Goal: Information Seeking & Learning: Learn about a topic

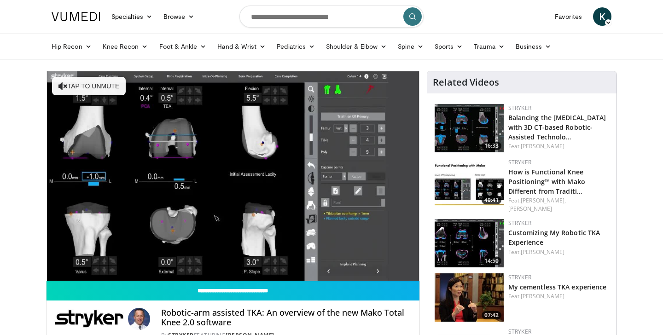
click at [263, 15] on input "Search topics, interventions" at bounding box center [331, 17] width 184 height 22
type input "**********"
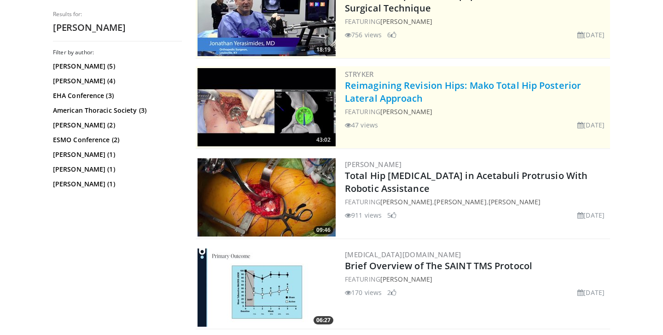
scroll to position [127, 0]
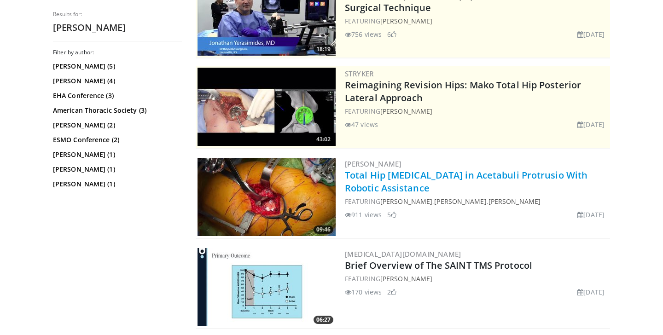
click at [371, 185] on link "Total Hip [MEDICAL_DATA] in Acetabuli Protrusio With Robotic Assistance" at bounding box center [466, 181] width 242 height 25
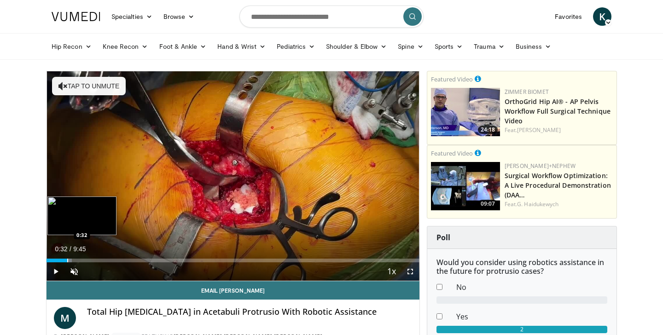
click at [67, 260] on div "Progress Bar" at bounding box center [67, 261] width 1 height 4
click at [77, 260] on div "Loaded : 15.39% 0:33 0:49" at bounding box center [232, 261] width 373 height 4
click at [88, 259] on div "Progress Bar" at bounding box center [88, 261] width 1 height 4
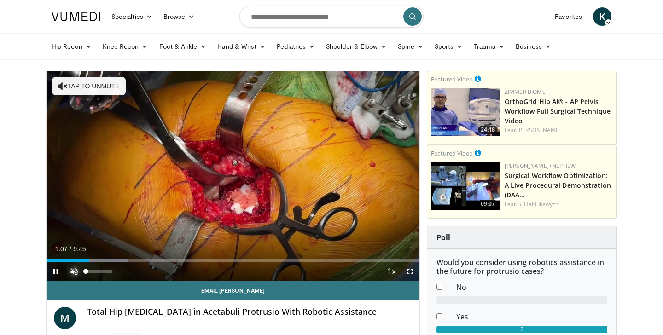
click at [78, 274] on span "Video Player" at bounding box center [74, 271] width 18 height 18
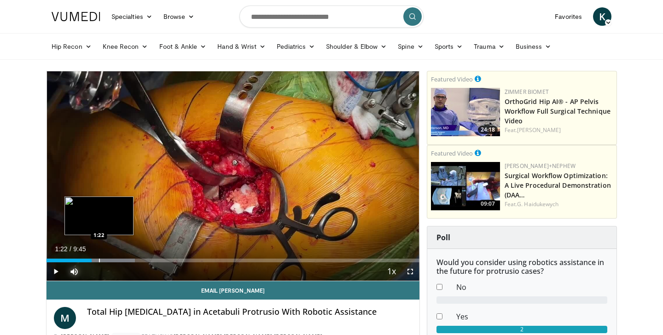
click at [99, 259] on div "Progress Bar" at bounding box center [99, 261] width 1 height 4
click at [105, 259] on div "Progress Bar" at bounding box center [111, 261] width 60 height 4
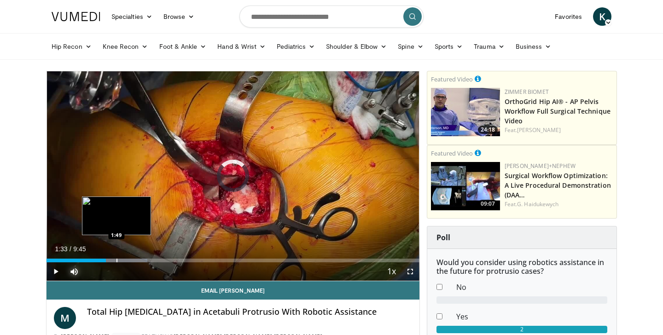
click at [116, 258] on div "Loaded : 27.11% 1:33 1:49" at bounding box center [232, 258] width 373 height 9
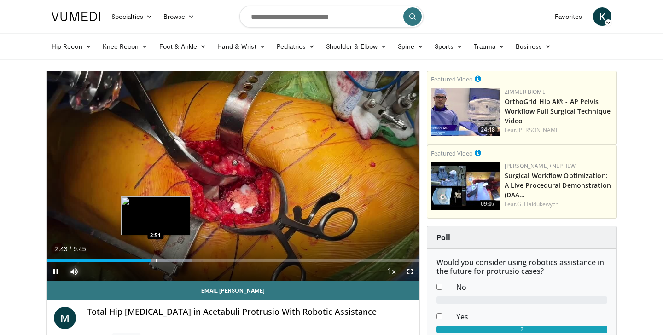
click at [156, 260] on div "Progress Bar" at bounding box center [156, 261] width 1 height 4
click at [165, 260] on div "Progress Bar" at bounding box center [165, 261] width 1 height 4
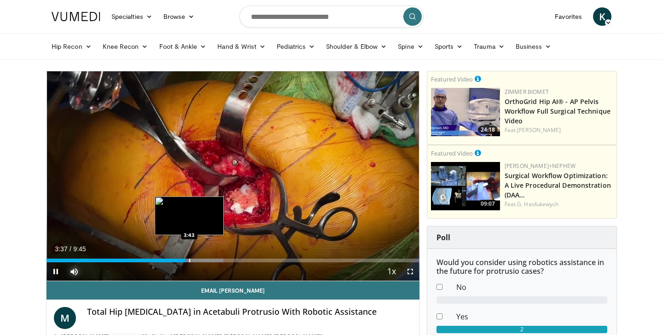
click at [189, 260] on div "Progress Bar" at bounding box center [189, 261] width 1 height 4
click at [194, 260] on div "Progress Bar" at bounding box center [194, 261] width 1 height 4
click at [201, 260] on div "Loaded : 49.14% 4:02 4:02" at bounding box center [232, 261] width 373 height 4
click at [205, 259] on div "Progress Bar" at bounding box center [205, 261] width 1 height 4
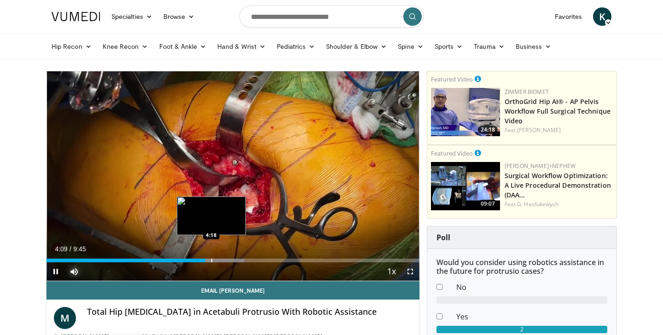
click at [211, 259] on div "Progress Bar" at bounding box center [211, 261] width 1 height 4
click at [227, 259] on div "Loaded : 54.23% 4:18 4:43" at bounding box center [232, 261] width 373 height 4
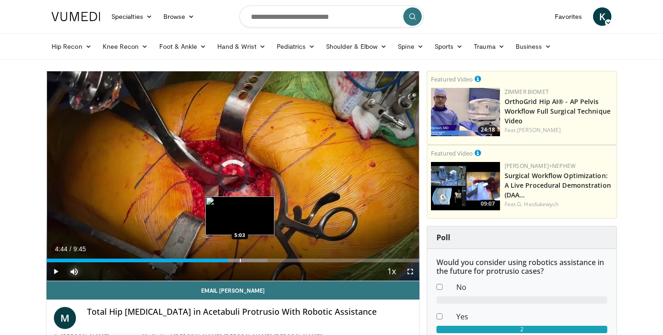
click at [240, 259] on div "Progress Bar" at bounding box center [240, 261] width 1 height 4
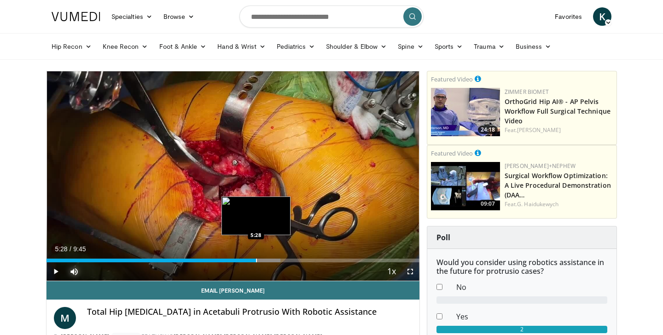
click at [256, 259] on div "Progress Bar" at bounding box center [256, 261] width 1 height 4
click at [265, 259] on div "Progress Bar" at bounding box center [265, 261] width 1 height 4
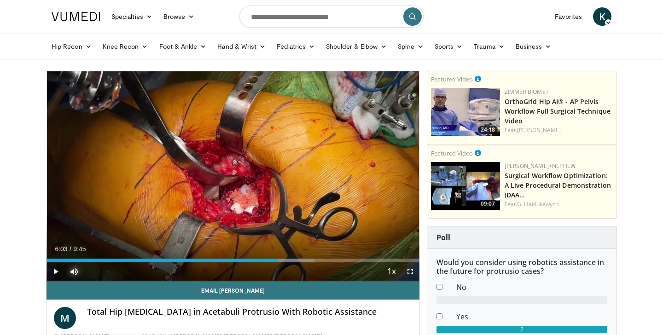
click at [278, 258] on div "Loaded : 71.83% 6:03 6:03" at bounding box center [232, 258] width 373 height 9
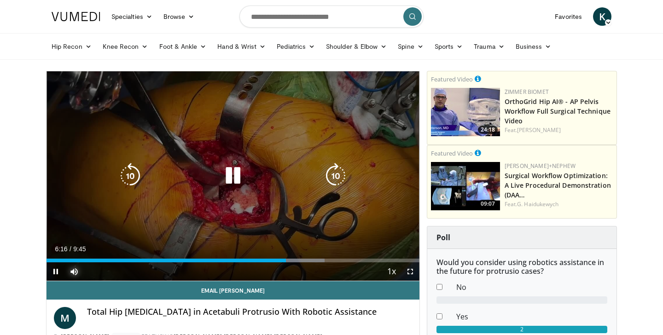
click at [291, 258] on div "Loaded : 74.56% 6:16 6:24" at bounding box center [232, 258] width 373 height 9
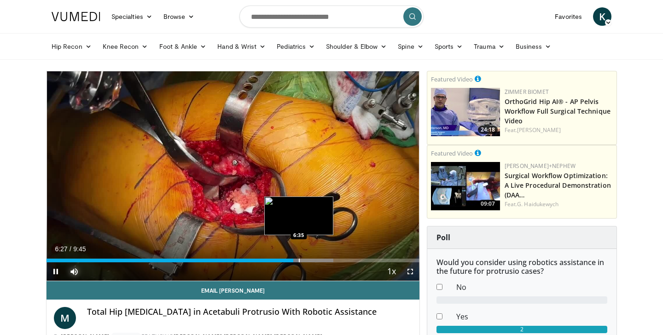
click at [299, 259] on div "Progress Bar" at bounding box center [299, 261] width 1 height 4
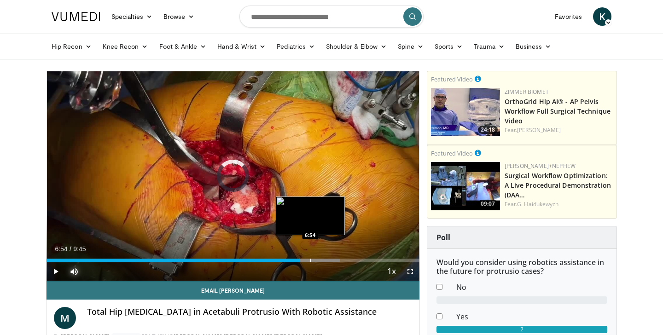
click at [310, 261] on div "Progress Bar" at bounding box center [310, 261] width 1 height 4
click at [315, 260] on div "Progress Bar" at bounding box center [315, 261] width 1 height 4
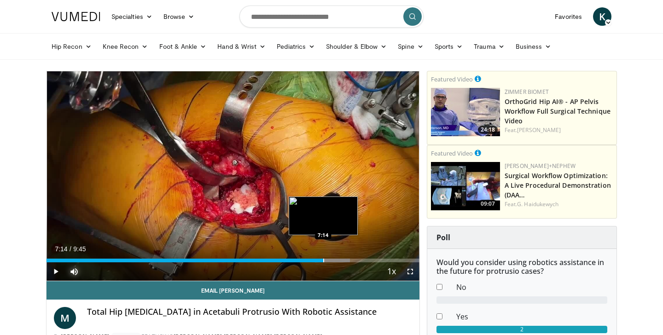
click at [323, 260] on div "Progress Bar" at bounding box center [323, 261] width 1 height 4
click at [330, 260] on video-js "**********" at bounding box center [232, 176] width 373 height 210
click at [327, 259] on div "Progress Bar" at bounding box center [327, 261] width 1 height 4
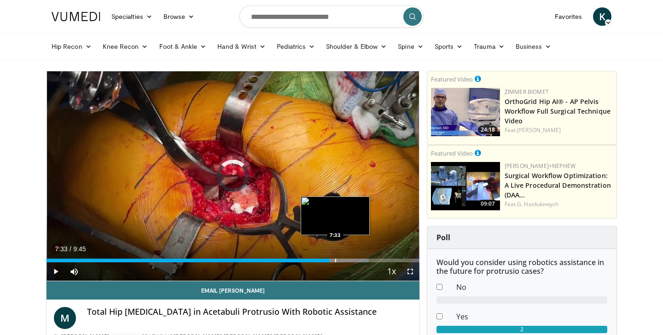
click at [335, 259] on div "Progress Bar" at bounding box center [335, 261] width 1 height 4
click at [340, 259] on div "Progress Bar" at bounding box center [340, 261] width 1 height 4
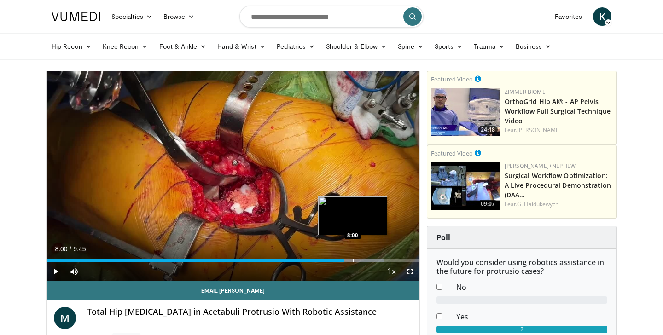
click at [352, 260] on div "Progress Bar" at bounding box center [352, 261] width 1 height 4
click at [349, 259] on div "Progress Bar" at bounding box center [349, 261] width 1 height 4
click at [362, 260] on div "Progress Bar" at bounding box center [362, 261] width 1 height 4
click at [367, 259] on div "Progress Bar" at bounding box center [367, 261] width 1 height 4
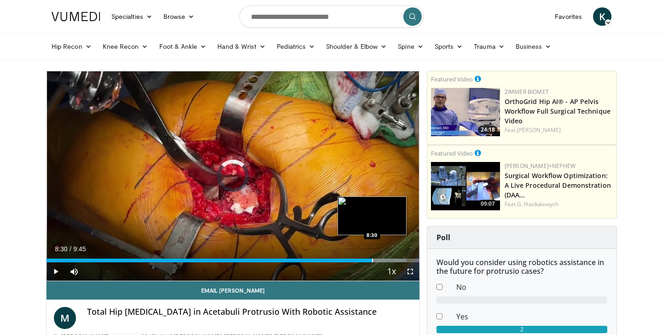
click at [372, 259] on div "Progress Bar" at bounding box center [372, 261] width 1 height 4
click at [376, 259] on div "Progress Bar" at bounding box center [376, 261] width 1 height 4
click at [382, 259] on div "Progress Bar" at bounding box center [382, 261] width 1 height 4
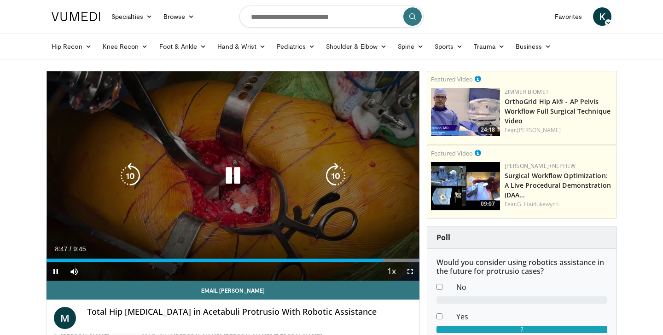
click at [385, 259] on video-js "**********" at bounding box center [232, 176] width 373 height 210
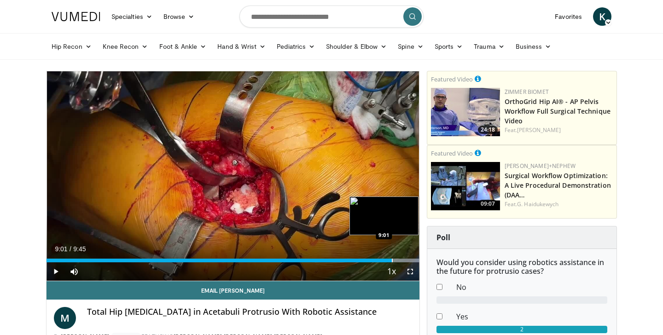
click at [392, 259] on div "Progress Bar" at bounding box center [392, 261] width 1 height 4
click at [397, 259] on div "Progress Bar" at bounding box center [397, 261] width 1 height 4
click at [402, 258] on div "Loaded : 100.00% 9:17 9:17" at bounding box center [232, 258] width 373 height 9
click at [404, 260] on div "Progress Bar" at bounding box center [404, 261] width 1 height 4
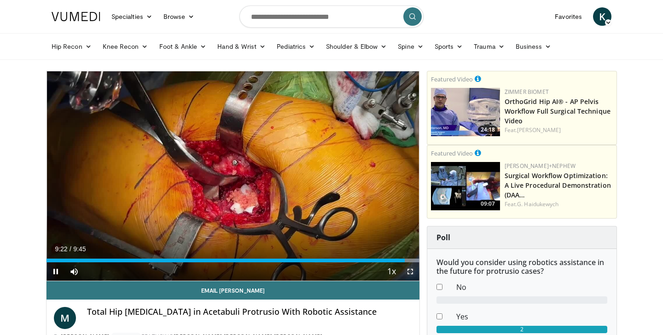
click at [410, 262] on span "Video Player" at bounding box center [410, 271] width 18 height 18
click at [59, 276] on span "Video Player" at bounding box center [55, 271] width 18 height 18
click at [285, 12] on input "Search topics, interventions" at bounding box center [331, 17] width 184 height 22
type input "********"
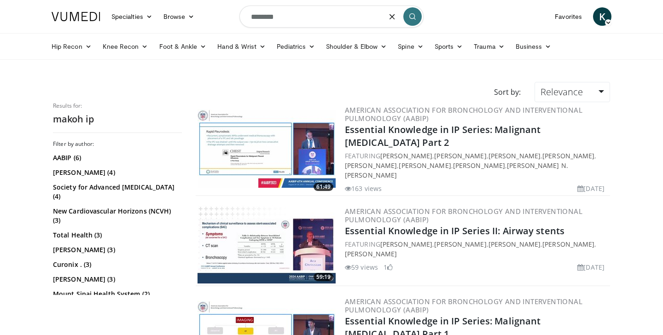
click at [217, 18] on nav "Specialties Adult & Family Medicine Allergy, Asthma, Immunology Anesthesiology …" at bounding box center [331, 16] width 571 height 33
type input "********"
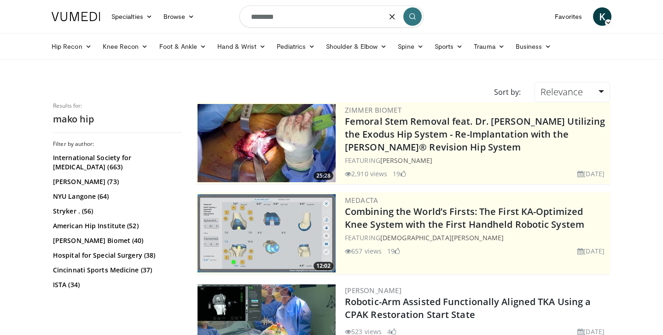
click at [328, 17] on input "********" at bounding box center [331, 17] width 184 height 22
type input "**********"
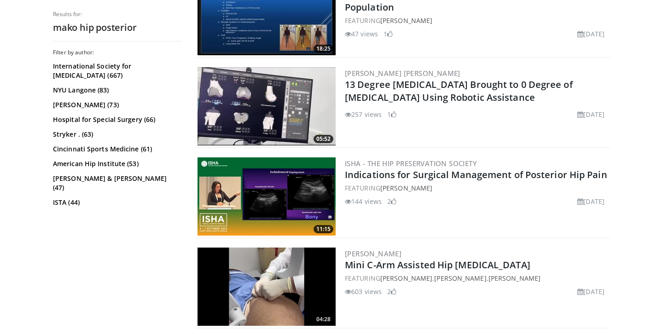
scroll to position [1208, 0]
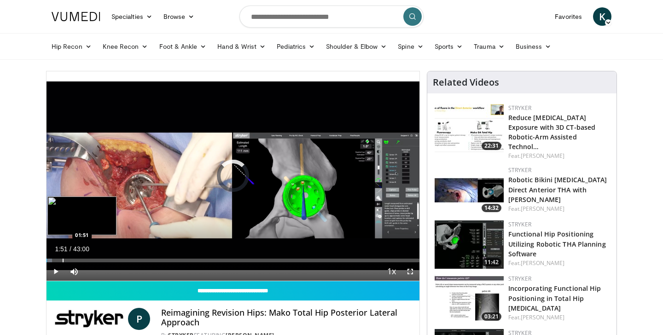
click at [62, 258] on div "Loaded : 1.53% 00:01 01:51" at bounding box center [232, 258] width 373 height 9
click at [70, 257] on div "Loaded : 6.92% 02:45 02:45" at bounding box center [232, 258] width 373 height 9
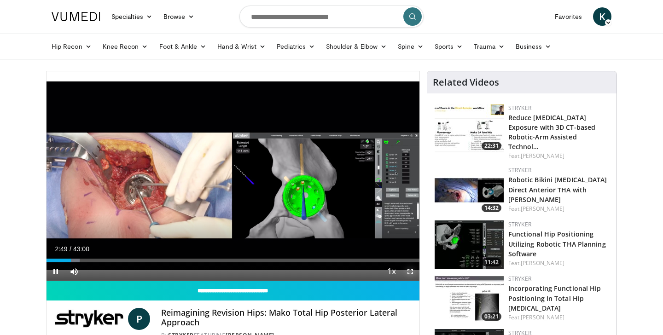
click at [414, 272] on span "Video Player" at bounding box center [410, 271] width 18 height 18
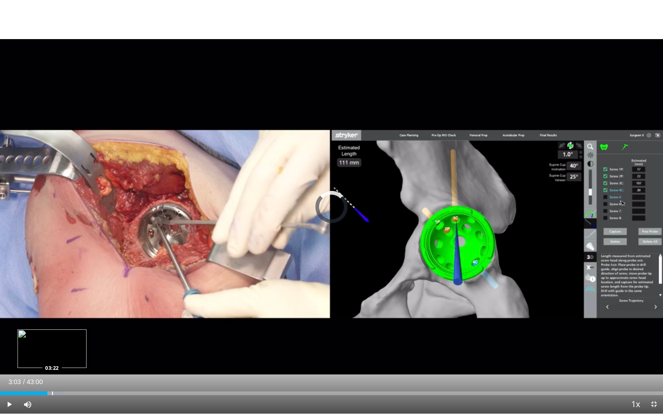
click at [52, 335] on div "Progress Bar" at bounding box center [52, 394] width 1 height 4
click at [58, 335] on div "Progress Bar" at bounding box center [58, 394] width 1 height 4
click at [63, 335] on div "Progress Bar" at bounding box center [63, 394] width 1 height 4
click at [69, 335] on div "Progress Bar" at bounding box center [69, 394] width 1 height 4
click at [74, 335] on div "Loaded : 13.07% 04:46 04:46" at bounding box center [331, 391] width 663 height 9
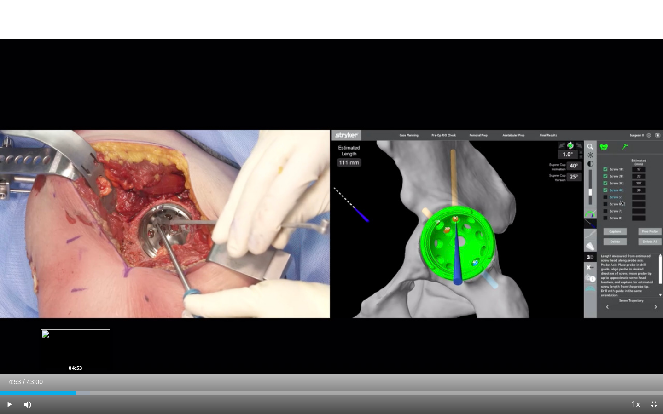
click at [75, 335] on div "Loaded : 13.57% 04:53 04:53" at bounding box center [331, 391] width 663 height 9
click at [81, 335] on div "Loaded : 13.83% 04:54 05:17" at bounding box center [331, 391] width 663 height 9
click at [86, 335] on div "Progress Bar" at bounding box center [86, 394] width 1 height 4
click at [89, 335] on div "Progress Bar" at bounding box center [89, 394] width 1 height 4
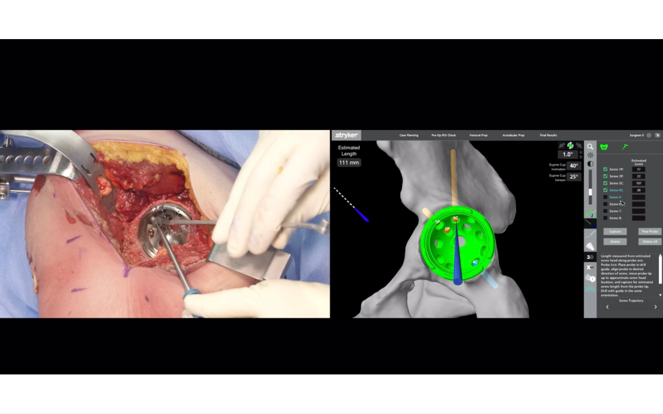
click at [96, 335] on div "10 seconds Tap to unmute" at bounding box center [331, 207] width 663 height 414
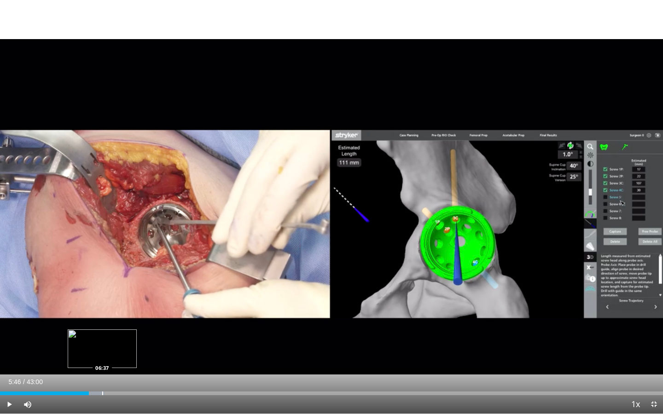
click at [102, 335] on div "Loaded : 15.76% 06:37 06:37" at bounding box center [331, 394] width 663 height 4
click at [112, 335] on div "Progress Bar" at bounding box center [112, 394] width 1 height 4
click at [122, 335] on div "Progress Bar" at bounding box center [122, 394] width 1 height 4
click at [145, 335] on div "Loaded : 20.75% 07:54 09:26" at bounding box center [331, 391] width 663 height 9
click at [162, 335] on div "Loaded : 0.00% 10:30 10:30" at bounding box center [331, 391] width 663 height 9
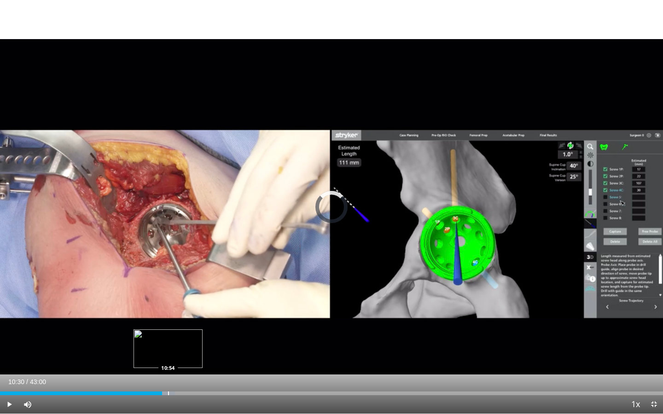
click at [167, 335] on div "Loaded : 26.37% 10:54 10:54" at bounding box center [331, 391] width 663 height 9
click at [174, 335] on div "Progress Bar" at bounding box center [174, 394] width 1 height 4
click at [194, 335] on div "Progress Bar" at bounding box center [194, 394] width 1 height 4
click at [209, 335] on div "Loaded : 31.13% 12:34 13:35" at bounding box center [331, 391] width 663 height 9
click at [266, 335] on div "Progress Bar" at bounding box center [266, 394] width 1 height 4
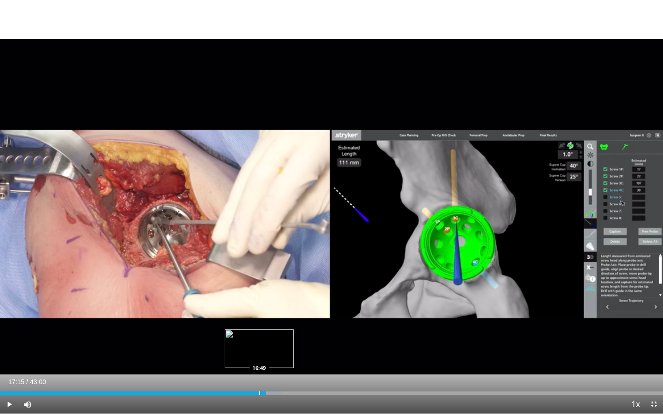
click at [259, 335] on div "Progress Bar" at bounding box center [259, 394] width 1 height 4
click at [14, 335] on span "Video Player" at bounding box center [9, 404] width 18 height 18
click at [265, 335] on div "Progress Bar" at bounding box center [265, 394] width 1 height 4
click at [271, 335] on div "Progress Bar" at bounding box center [271, 394] width 1 height 4
click at [277, 335] on div "Current Time 17:35 / Duration 43:00 Pause Skip Backward Skip Forward Mute Loade…" at bounding box center [331, 404] width 663 height 18
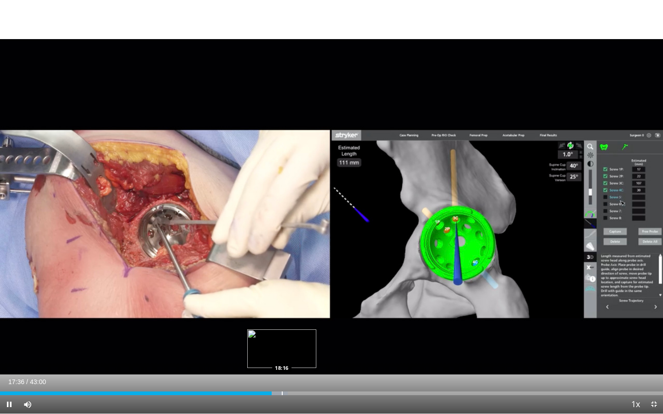
click at [282, 335] on div "Progress Bar" at bounding box center [282, 394] width 1 height 4
click at [297, 335] on div "Progress Bar" at bounding box center [297, 394] width 1 height 4
click at [308, 335] on div "Progress Bar" at bounding box center [308, 394] width 1 height 4
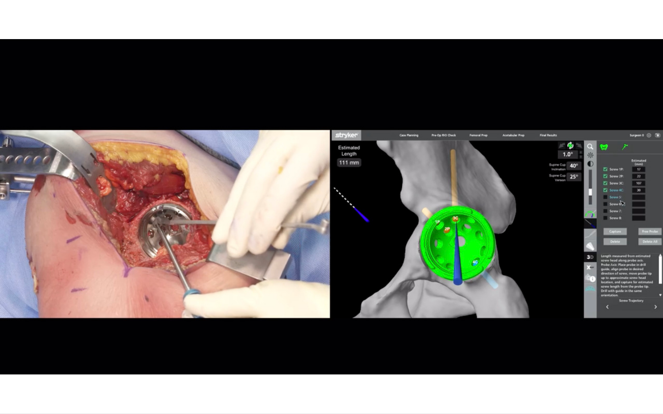
click at [311, 335] on video-js "**********" at bounding box center [331, 207] width 663 height 414
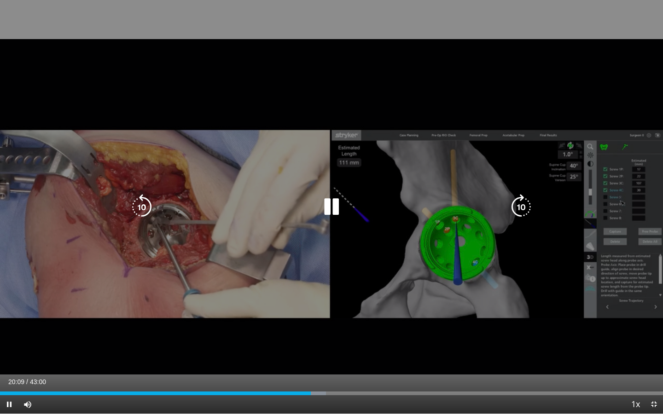
click at [298, 321] on div "10 seconds Tap to unmute" at bounding box center [331, 207] width 663 height 414
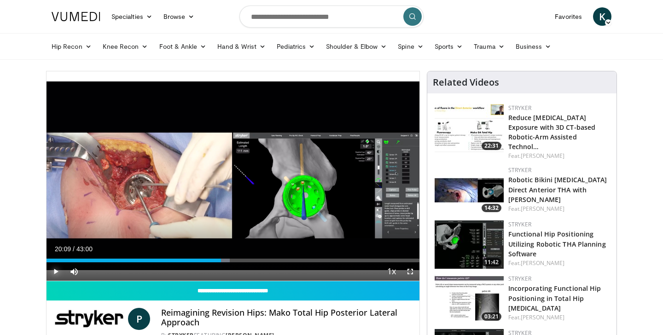
click at [50, 271] on span "Video Player" at bounding box center [55, 271] width 18 height 18
click at [226, 259] on div "Progress Bar" at bounding box center [226, 261] width 1 height 4
click at [231, 259] on div "Progress Bar" at bounding box center [231, 261] width 1 height 4
click at [239, 259] on div "Progress Bar" at bounding box center [239, 261] width 1 height 4
click at [248, 259] on div "Progress Bar" at bounding box center [248, 261] width 1 height 4
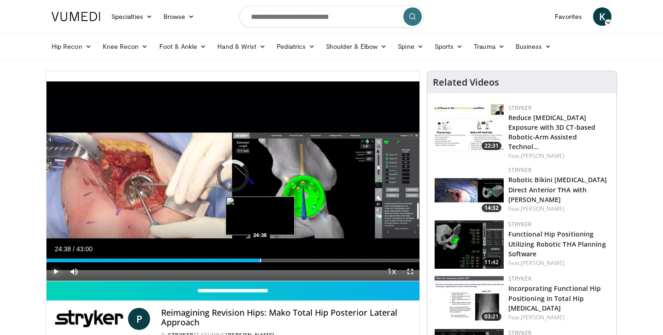
click at [260, 260] on div "Progress Bar" at bounding box center [260, 261] width 1 height 4
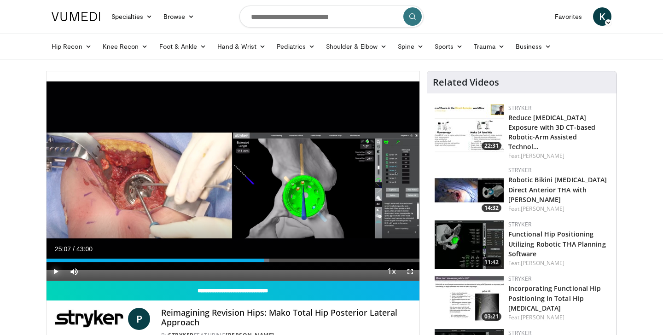
click at [264, 260] on div "Progress Bar" at bounding box center [264, 261] width 1 height 4
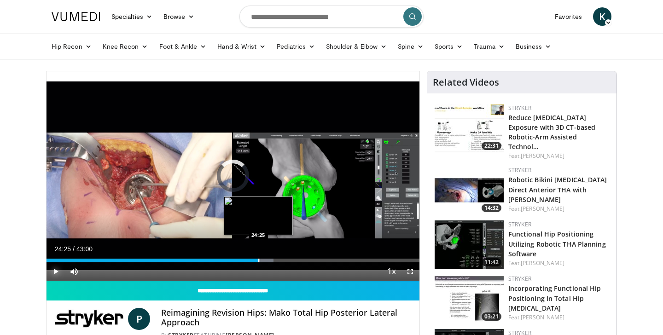
click at [258, 261] on div "Progress Bar" at bounding box center [258, 261] width 1 height 4
click at [254, 261] on div "Progress Bar" at bounding box center [254, 261] width 1 height 4
click at [259, 259] on div "Progress Bar" at bounding box center [259, 261] width 1 height 4
click at [263, 259] on div "Progress Bar" at bounding box center [263, 261] width 1 height 4
click at [268, 259] on div "Progress Bar" at bounding box center [268, 261] width 1 height 4
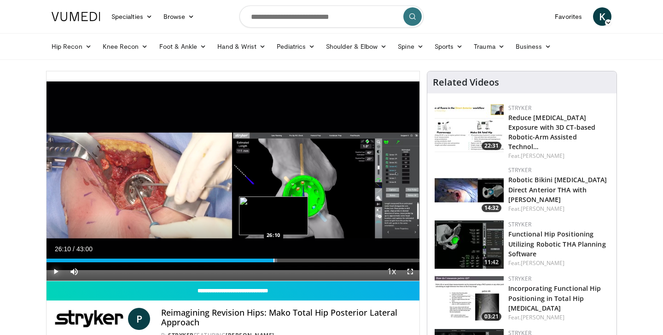
click at [273, 259] on div "Progress Bar" at bounding box center [273, 261] width 1 height 4
click at [278, 259] on div "Progress Bar" at bounding box center [278, 261] width 1 height 4
click at [284, 259] on div "Progress Bar" at bounding box center [284, 261] width 1 height 4
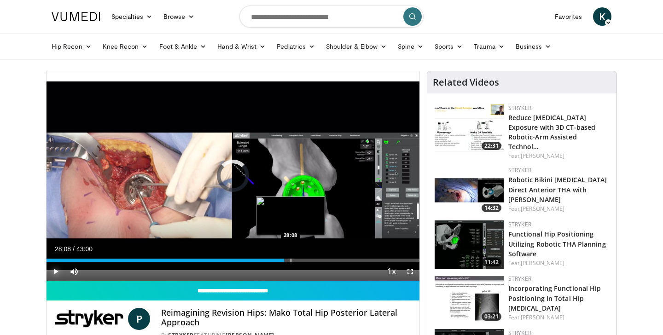
click at [290, 259] on div "Progress Bar" at bounding box center [290, 261] width 1 height 4
click at [296, 259] on div "Progress Bar" at bounding box center [296, 261] width 1 height 4
click at [303, 261] on div "Progress Bar" at bounding box center [303, 261] width 1 height 4
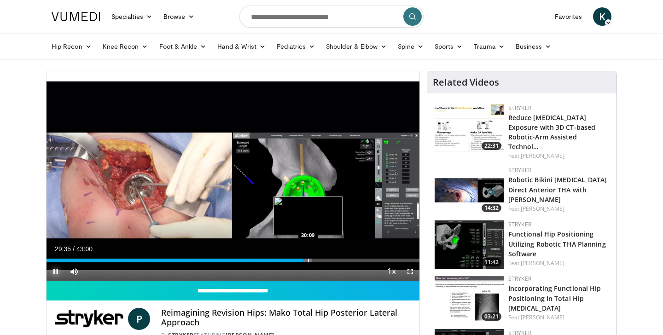
click at [308, 261] on div "Progress Bar" at bounding box center [308, 261] width 1 height 4
click at [310, 261] on div "Progress Bar" at bounding box center [310, 261] width 1 height 4
click at [315, 261] on div "Progress Bar" at bounding box center [315, 261] width 1 height 4
click at [320, 261] on div "Progress Bar" at bounding box center [320, 261] width 1 height 4
click at [327, 261] on div "Progress Bar" at bounding box center [327, 261] width 1 height 4
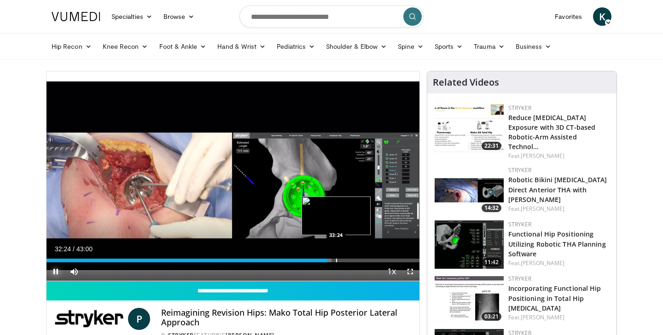
click at [336, 260] on div "Progress Bar" at bounding box center [336, 261] width 1 height 4
click at [341, 260] on div "Progress Bar" at bounding box center [341, 261] width 1 height 4
click at [351, 260] on div "Progress Bar" at bounding box center [351, 261] width 1 height 4
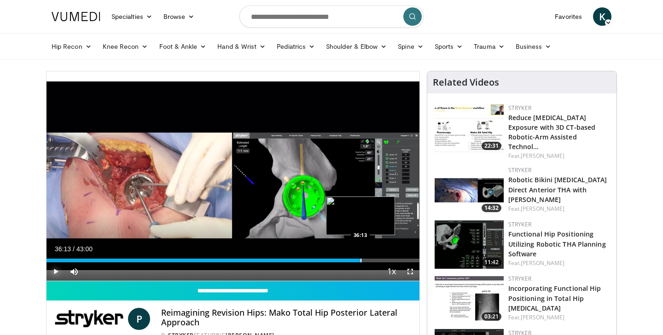
click at [360, 260] on div "Progress Bar" at bounding box center [360, 261] width 1 height 4
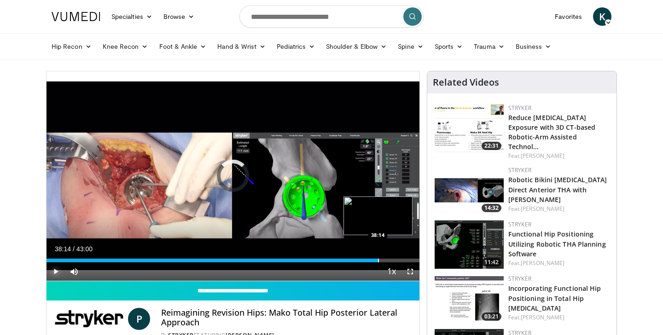
click at [378, 260] on div "Progress Bar" at bounding box center [378, 261] width 1 height 4
click at [382, 260] on div "Progress Bar" at bounding box center [382, 261] width 1 height 4
click at [386, 260] on div "Progress Bar" at bounding box center [386, 261] width 1 height 4
click at [396, 260] on div "Progress Bar" at bounding box center [396, 261] width 1 height 4
click at [402, 259] on div "Progress Bar" at bounding box center [402, 261] width 1 height 4
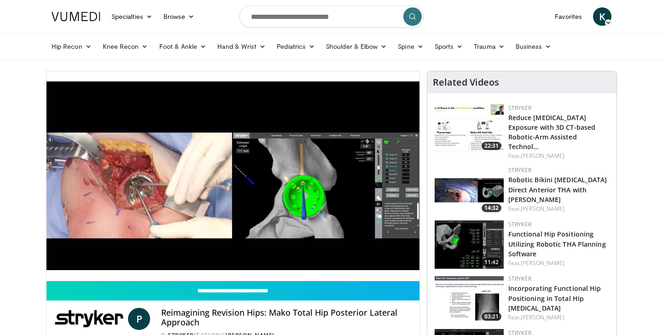
click at [603, 205] on div "Stryker Robotic Bikini Incision Direct Anterior THA with Dr. Erik Schnaser Feat…" at bounding box center [558, 190] width 101 height 48
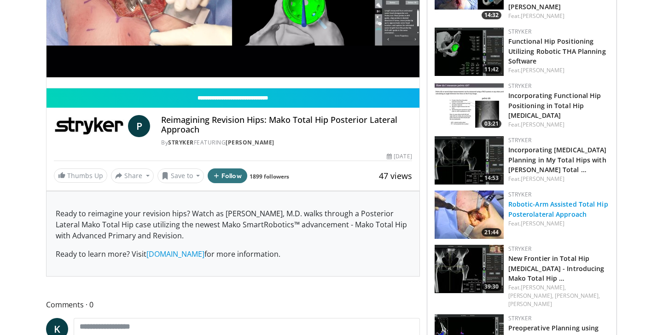
click at [579, 208] on link "Robotic-Arm Assisted Total Hip Posterolateral Approach" at bounding box center [558, 209] width 100 height 18
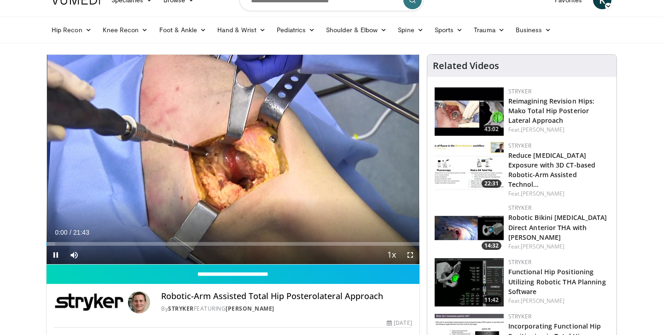
scroll to position [17, 0]
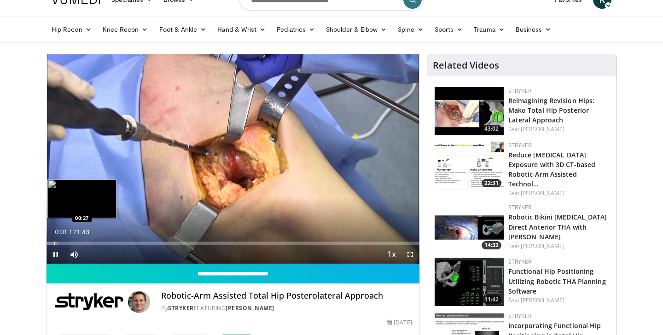
click at [54, 244] on div "Progress Bar" at bounding box center [54, 244] width 1 height 4
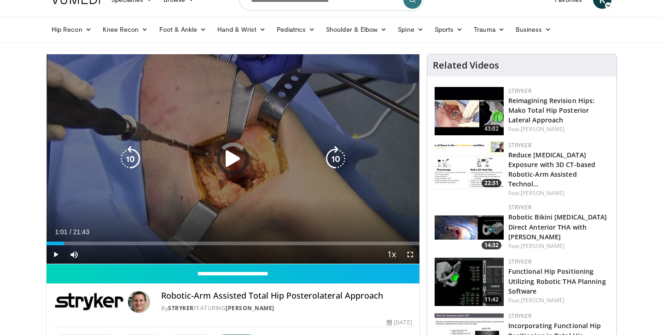
click at [0, 0] on div "Progress Bar" at bounding box center [0, 0] width 0 height 0
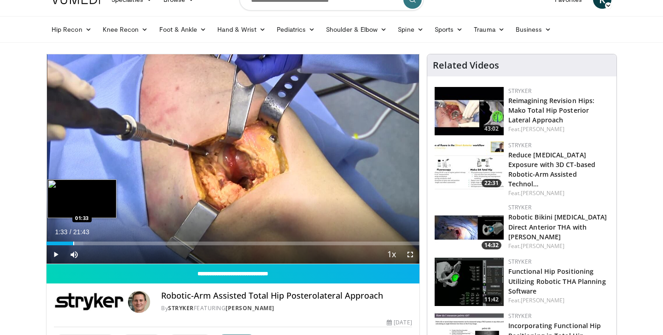
click at [73, 244] on div "Progress Bar" at bounding box center [73, 244] width 1 height 4
click at [77, 244] on div "Progress Bar" at bounding box center [77, 244] width 1 height 4
click at [83, 243] on div "Progress Bar" at bounding box center [83, 244] width 1 height 4
click at [92, 243] on div "Progress Bar" at bounding box center [92, 244] width 1 height 4
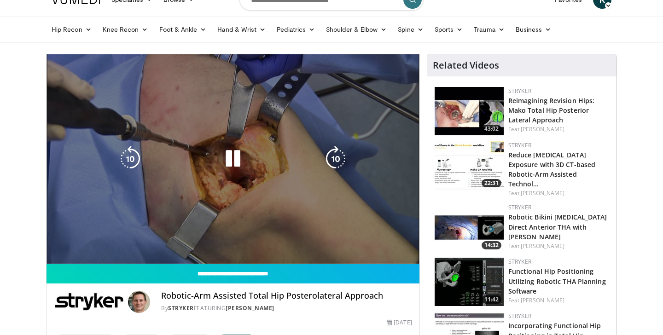
click at [105, 242] on video-js "**********" at bounding box center [232, 159] width 373 height 210
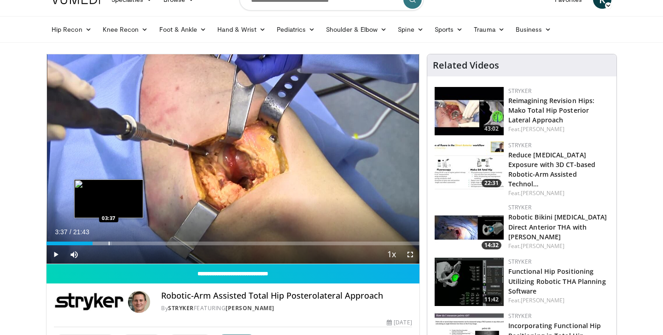
click at [109, 244] on div "Progress Bar" at bounding box center [109, 244] width 1 height 4
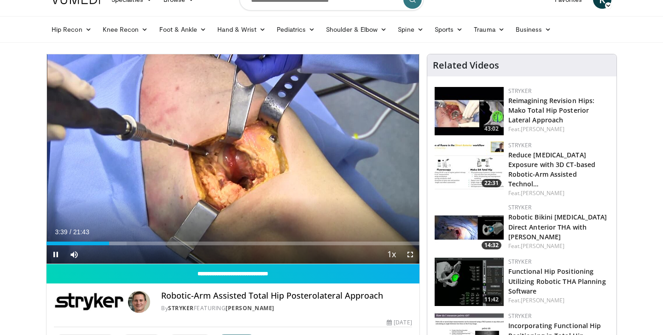
click at [105, 246] on div "Current Time 3:39 / Duration 21:43 Pause Skip Backward Skip Forward Mute Loaded…" at bounding box center [232, 254] width 373 height 18
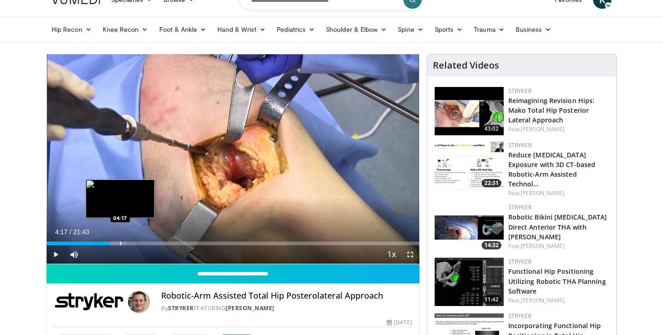
click at [120, 242] on div "Progress Bar" at bounding box center [120, 244] width 1 height 4
click at [132, 242] on div "Progress Bar" at bounding box center [132, 244] width 1 height 4
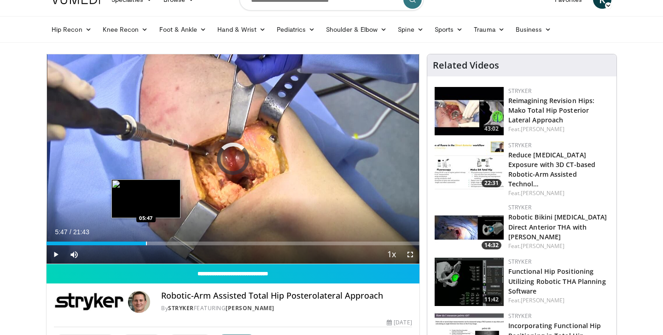
click at [146, 242] on div "Progress Bar" at bounding box center [146, 244] width 1 height 4
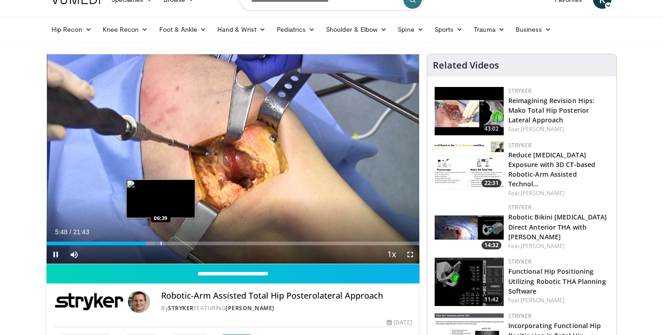
click at [161, 242] on div "Progress Bar" at bounding box center [161, 244] width 1 height 4
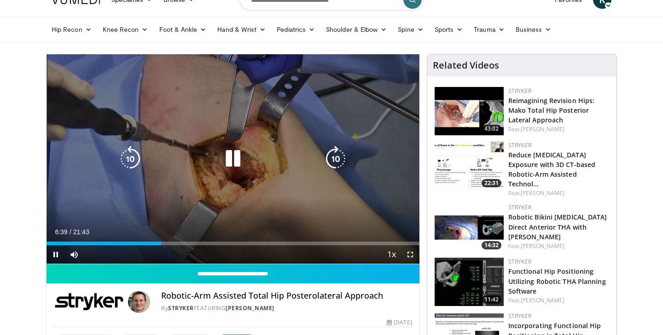
click at [171, 241] on div "Loaded : 30.71% 06:39 07:17" at bounding box center [232, 241] width 373 height 9
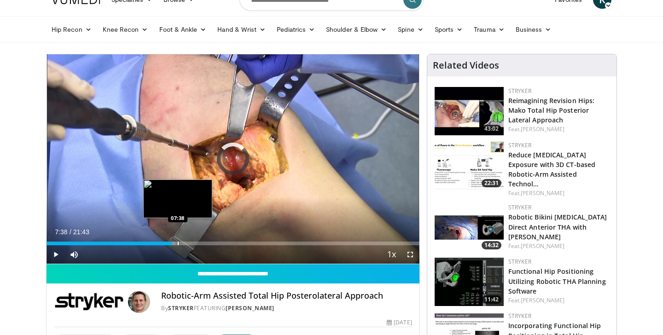
click at [178, 242] on div "Progress Bar" at bounding box center [178, 244] width 1 height 4
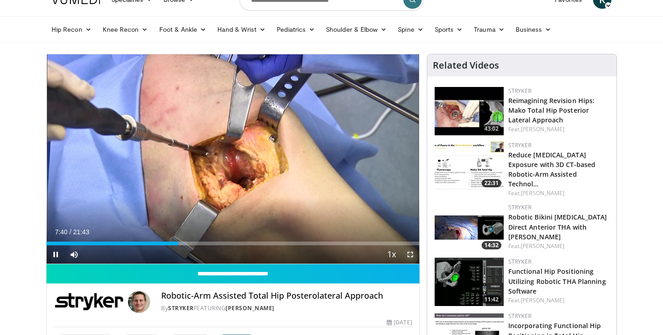
click at [413, 256] on span "Video Player" at bounding box center [410, 254] width 18 height 18
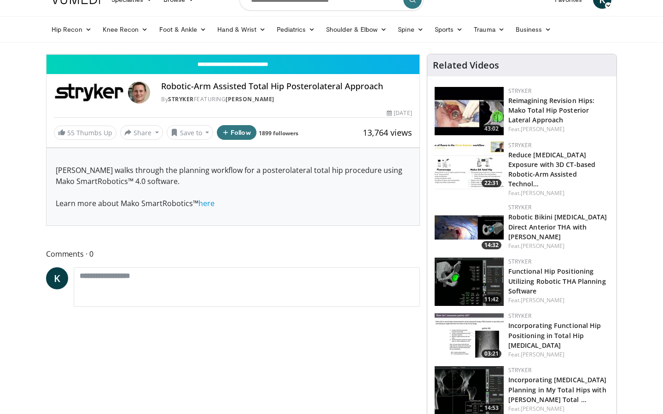
click at [250, 36] on div "Loaded : 41.84% 08:13 08:13" at bounding box center [232, 34] width 373 height 4
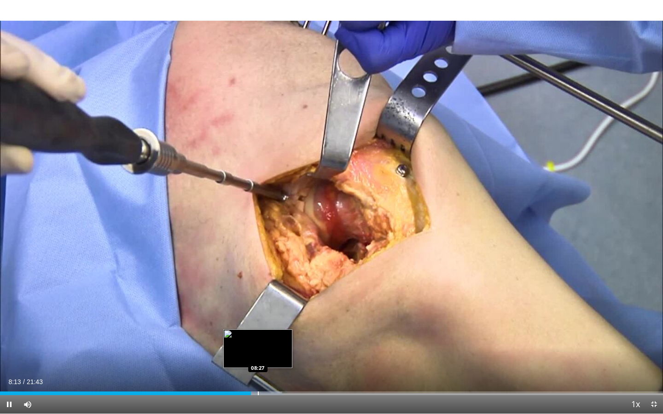
click at [257, 335] on div "Progress Bar" at bounding box center [259, 394] width 47 height 4
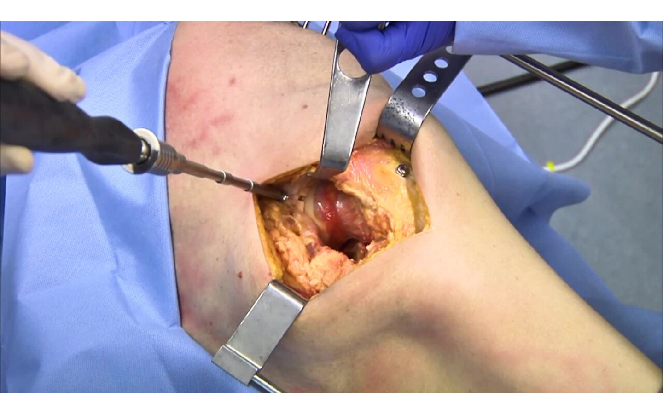
click at [263, 335] on video-js "**********" at bounding box center [331, 207] width 663 height 414
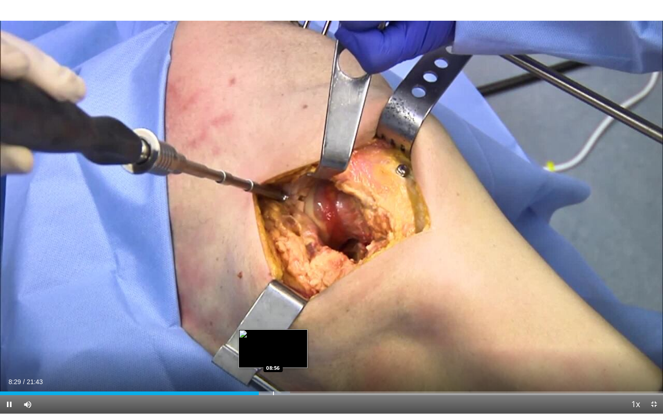
click at [273, 335] on div "Progress Bar" at bounding box center [273, 394] width 1 height 4
click at [278, 335] on div "Progress Bar" at bounding box center [278, 394] width 1 height 4
click at [283, 335] on div "Loaded : 46.83% 09:18 09:18" at bounding box center [331, 394] width 663 height 4
click at [293, 335] on div "Progress Bar" at bounding box center [293, 394] width 1 height 4
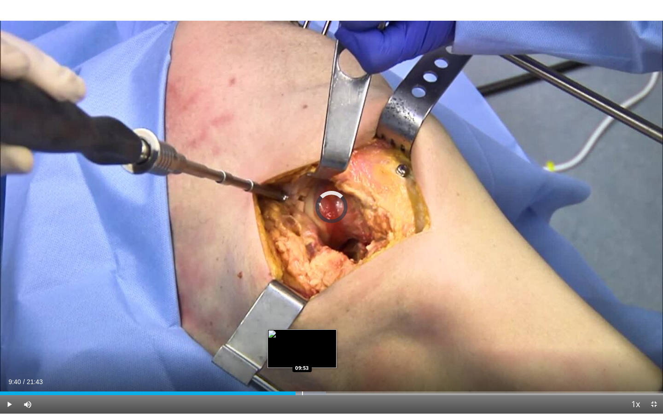
click at [302, 335] on div "Progress Bar" at bounding box center [302, 394] width 1 height 4
click at [311, 335] on div "Progress Bar" at bounding box center [311, 394] width 1 height 4
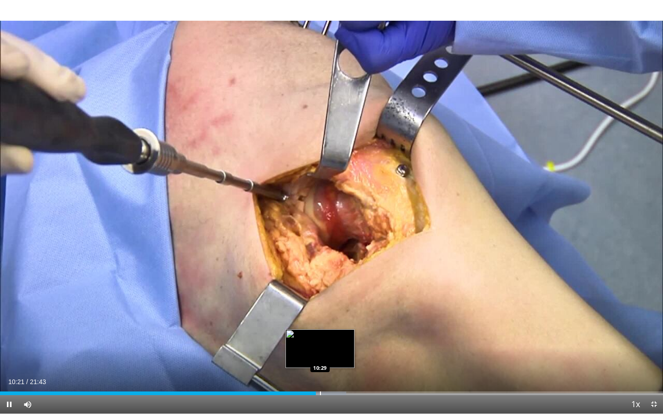
click at [320, 335] on div "Progress Bar" at bounding box center [320, 394] width 1 height 4
click at [323, 335] on div "Progress Bar" at bounding box center [323, 394] width 1 height 4
click at [327, 335] on div "Progress Bar" at bounding box center [327, 394] width 1 height 4
click at [336, 335] on div "Loaded : 54.78% 11:02 11:02" at bounding box center [331, 394] width 663 height 4
click at [340, 335] on div "Progress Bar" at bounding box center [340, 394] width 1 height 4
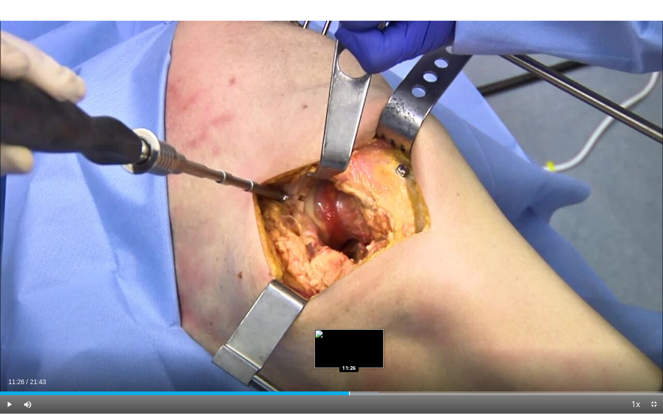
click at [349, 335] on div "Progress Bar" at bounding box center [349, 394] width 1 height 4
click at [354, 335] on div "Loaded : 57.58% 11:36 11:37" at bounding box center [331, 394] width 663 height 4
click at [359, 335] on div "Progress Bar" at bounding box center [359, 394] width 1 height 4
click at [364, 335] on div "Progress Bar" at bounding box center [364, 394] width 1 height 4
click at [370, 335] on div "Progress Bar" at bounding box center [372, 394] width 48 height 4
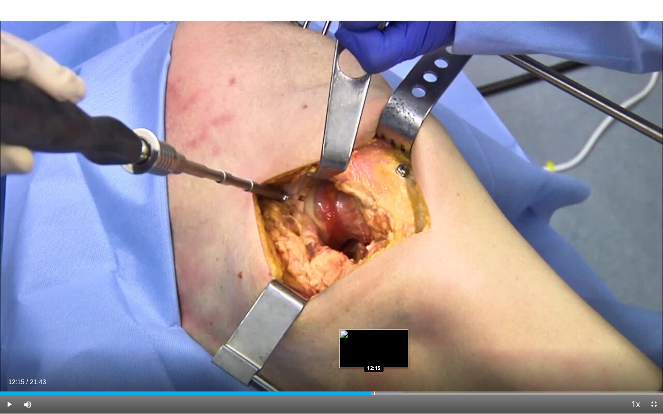
click at [374, 335] on div "Progress Bar" at bounding box center [374, 394] width 1 height 4
click at [379, 335] on div "Progress Bar" at bounding box center [379, 394] width 1 height 4
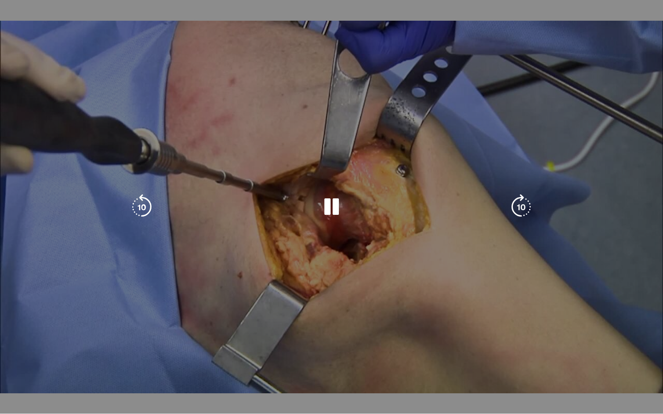
click at [386, 335] on video-js "**********" at bounding box center [331, 207] width 663 height 414
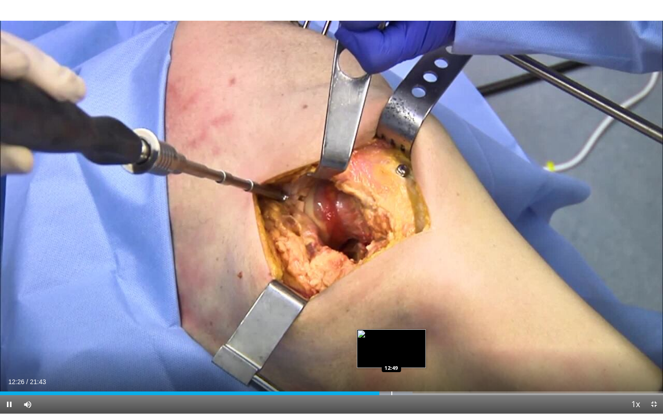
click at [391, 335] on div "Progress Bar" at bounding box center [391, 394] width 1 height 4
click at [398, 335] on div "Progress Bar" at bounding box center [398, 394] width 1 height 4
click at [403, 335] on div "Progress Bar" at bounding box center [403, 394] width 1 height 4
click at [410, 335] on div "Loaded : 64.49% 13:12 13:28" at bounding box center [331, 391] width 663 height 9
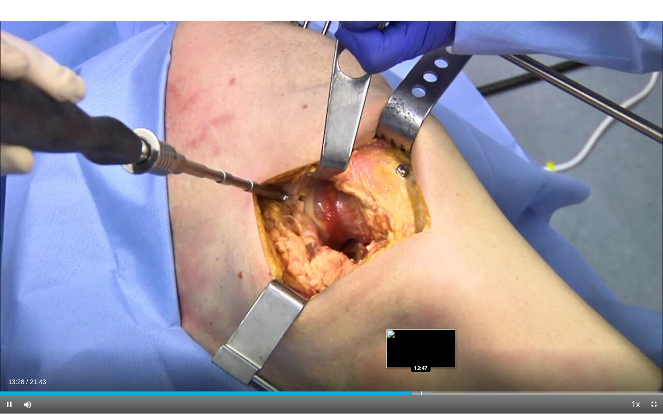
click at [421, 335] on div "Loaded : 65.26% 13:28 13:47" at bounding box center [331, 391] width 663 height 9
click at [428, 335] on div "Progress Bar" at bounding box center [428, 394] width 1 height 4
click at [437, 335] on div "Progress Bar" at bounding box center [437, 394] width 1 height 4
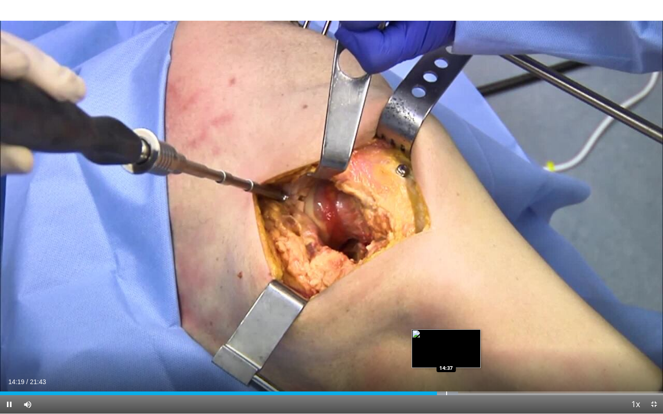
click at [446, 335] on div "Progress Bar" at bounding box center [446, 394] width 1 height 4
click at [453, 335] on div "Progress Bar" at bounding box center [453, 394] width 1 height 4
click at [463, 335] on div "Loaded : 71.40% 14:51 15:11" at bounding box center [331, 394] width 663 height 4
click at [456, 335] on div "Progress Bar" at bounding box center [456, 394] width 1 height 4
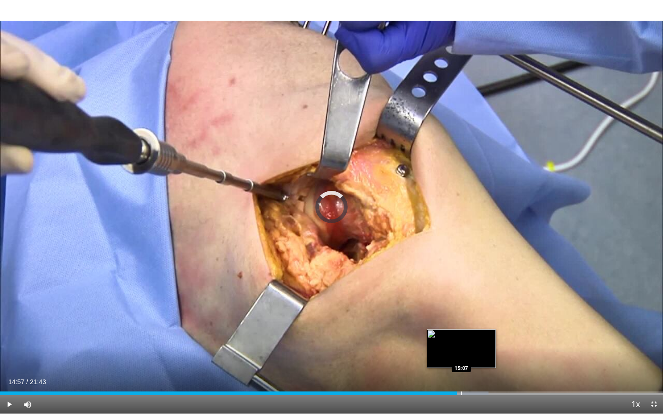
click at [461, 335] on div "Progress Bar" at bounding box center [461, 394] width 1 height 4
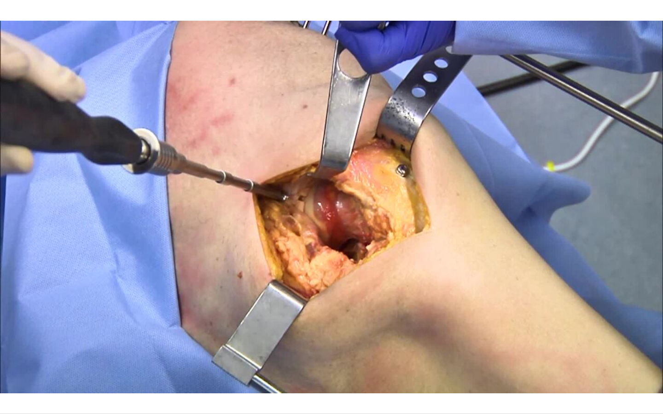
click at [470, 335] on div "10 seconds Tap to unmute" at bounding box center [331, 207] width 663 height 414
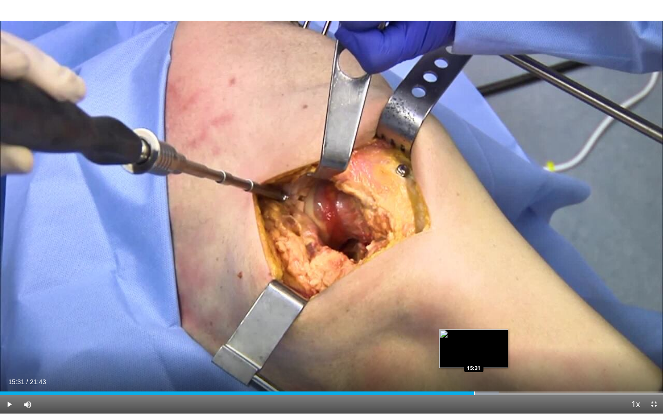
click at [473, 335] on div "Progress Bar" at bounding box center [473, 394] width 1 height 4
click at [12, 335] on span "Video Player" at bounding box center [9, 404] width 18 height 18
click at [485, 335] on div "Progress Bar" at bounding box center [485, 394] width 1 height 4
click at [490, 335] on div "Progress Bar" at bounding box center [490, 394] width 1 height 4
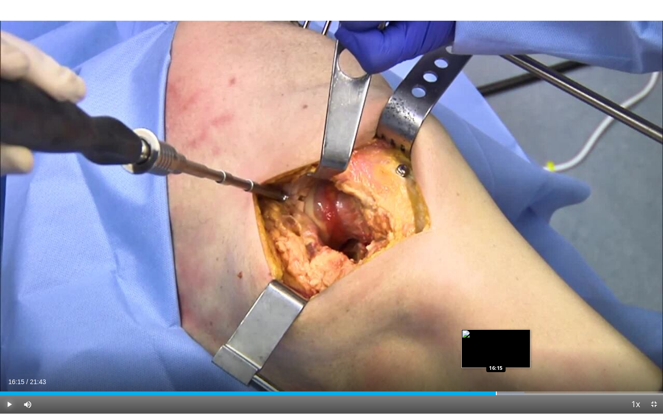
click at [496, 335] on div "Progress Bar" at bounding box center [496, 394] width 1 height 4
click at [502, 335] on div "Progress Bar" at bounding box center [502, 394] width 1 height 4
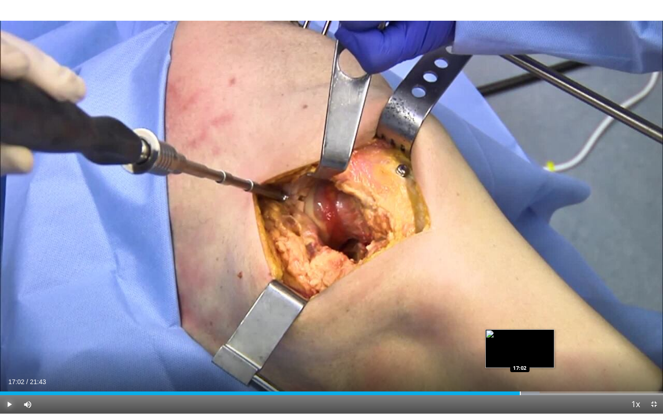
click at [519, 335] on div "Progress Bar" at bounding box center [519, 394] width 1 height 4
click at [524, 335] on div "Progress Bar" at bounding box center [524, 394] width 1 height 4
click at [525, 335] on video-js "**********" at bounding box center [331, 207] width 663 height 414
click at [528, 335] on div "Loaded : 84.45% 17:12 17:18" at bounding box center [331, 391] width 663 height 9
click at [536, 335] on div "Progress Bar" at bounding box center [536, 394] width 1 height 4
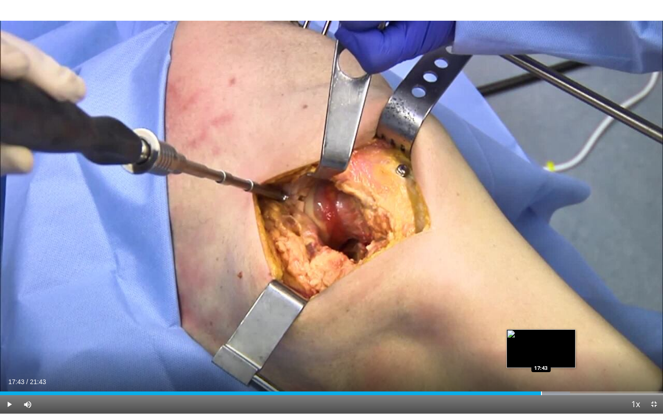
click at [541, 335] on div "Progress Bar" at bounding box center [541, 394] width 1 height 4
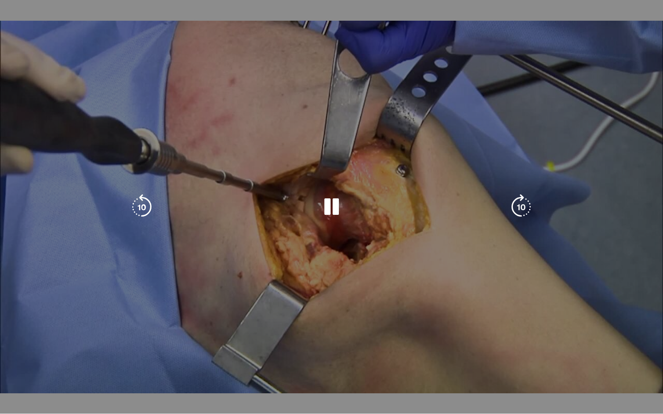
click at [544, 335] on video-js "**********" at bounding box center [331, 207] width 663 height 414
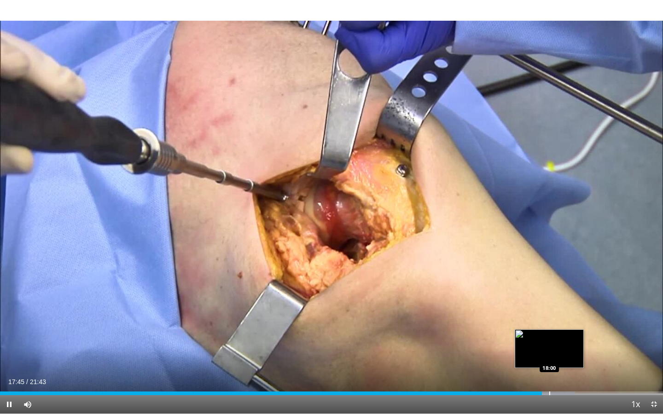
click at [548, 335] on div "Loaded : 86.73% 17:45 18:00" at bounding box center [331, 391] width 663 height 9
click at [554, 335] on div "Loaded : 88.25% 18:02 18:10" at bounding box center [331, 391] width 663 height 9
click at [558, 335] on div "Loaded : 88.25% 18:18 18:18" at bounding box center [331, 394] width 663 height 4
click at [562, 335] on div "Progress Bar" at bounding box center [562, 394] width 1 height 4
click at [567, 335] on div "Progress Bar" at bounding box center [571, 394] width 47 height 4
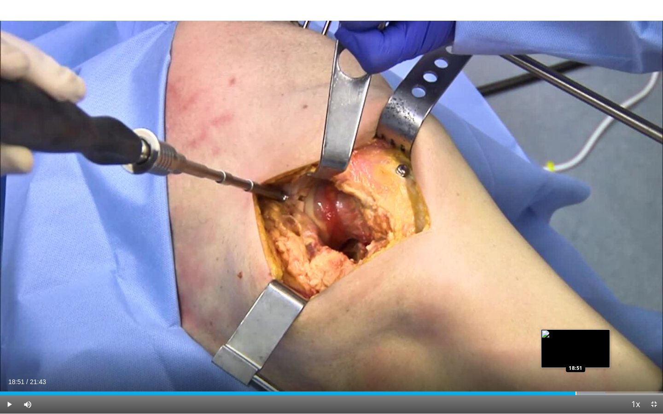
click at [575, 335] on div "Progress Bar" at bounding box center [575, 394] width 1 height 4
click at [577, 335] on div "Progress Bar" at bounding box center [577, 394] width 1 height 4
click at [580, 335] on div "Progress Bar" at bounding box center [580, 394] width 1 height 4
click at [584, 335] on div "Progress Bar" at bounding box center [584, 394] width 1 height 4
click at [591, 335] on div "Progress Bar" at bounding box center [591, 394] width 1 height 4
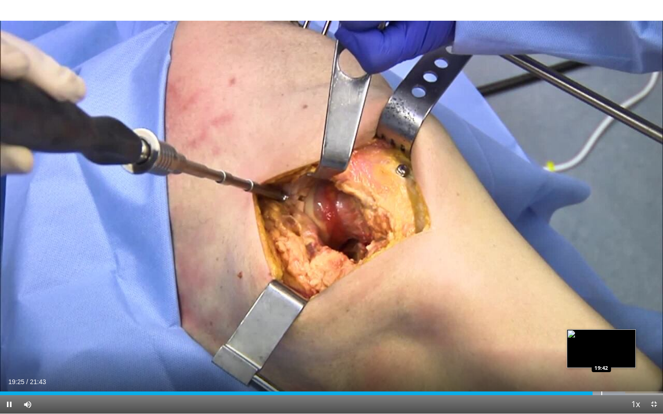
click at [601, 335] on div "Progress Bar" at bounding box center [601, 394] width 1 height 4
click at [609, 335] on div "Loaded : 94.43% 19:58 19:57" at bounding box center [331, 394] width 663 height 4
click at [619, 335] on div "Progress Bar" at bounding box center [619, 394] width 1 height 4
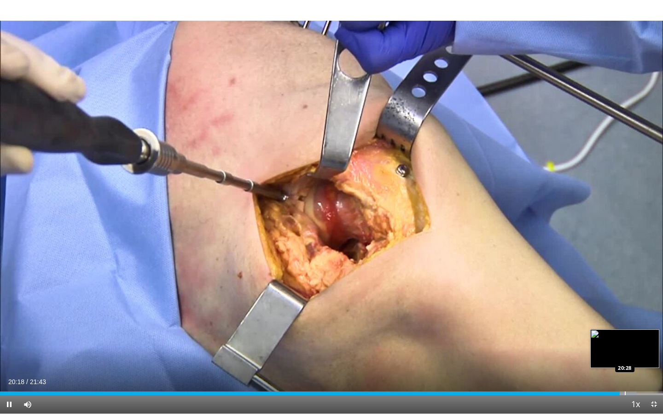
click at [624, 335] on div "Progress Bar" at bounding box center [624, 394] width 1 height 4
click at [613, 335] on div "Progress Bar" at bounding box center [613, 394] width 1 height 4
click at [628, 335] on div "Progress Bar" at bounding box center [628, 394] width 1 height 4
click at [634, 335] on div "Progress Bar" at bounding box center [634, 394] width 1 height 4
click at [641, 335] on div "Progress Bar" at bounding box center [641, 394] width 1 height 4
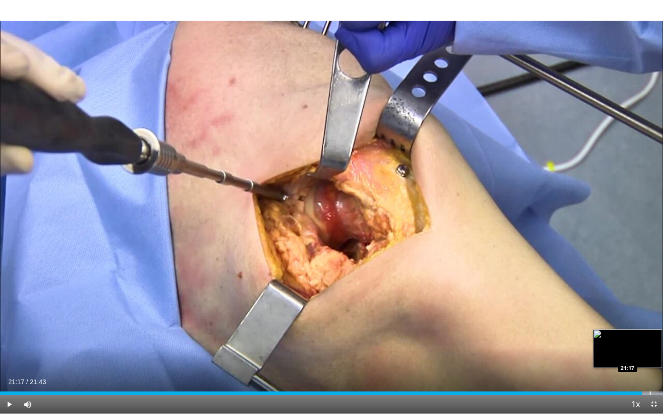
click at [649, 335] on div "Progress Bar" at bounding box center [649, 394] width 1 height 4
click at [654, 335] on div "Progress Bar" at bounding box center [654, 394] width 1 height 4
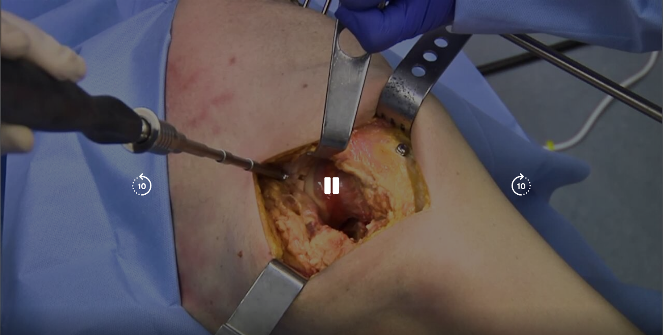
click at [287, 203] on div "10 seconds Tap to unmute" at bounding box center [331, 186] width 663 height 372
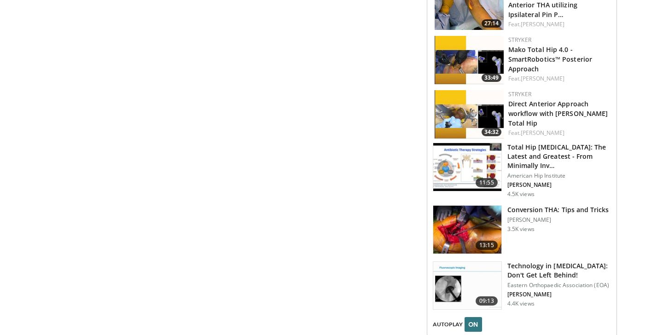
scroll to position [921, 0]
